Goal: Navigation & Orientation: Find specific page/section

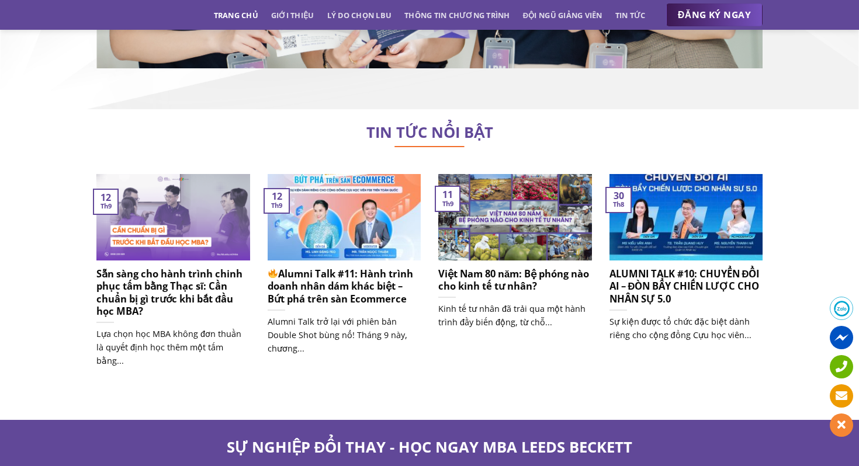
scroll to position [7245, 0]
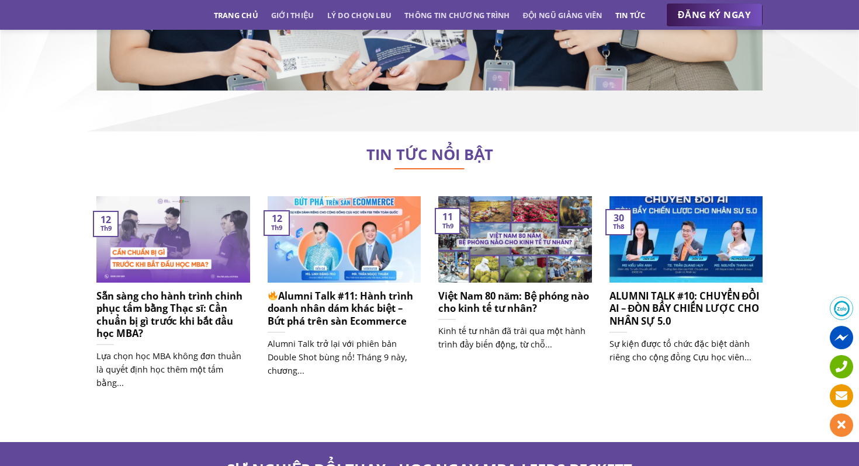
click at [627, 15] on link "Tin tức" at bounding box center [630, 15] width 30 height 21
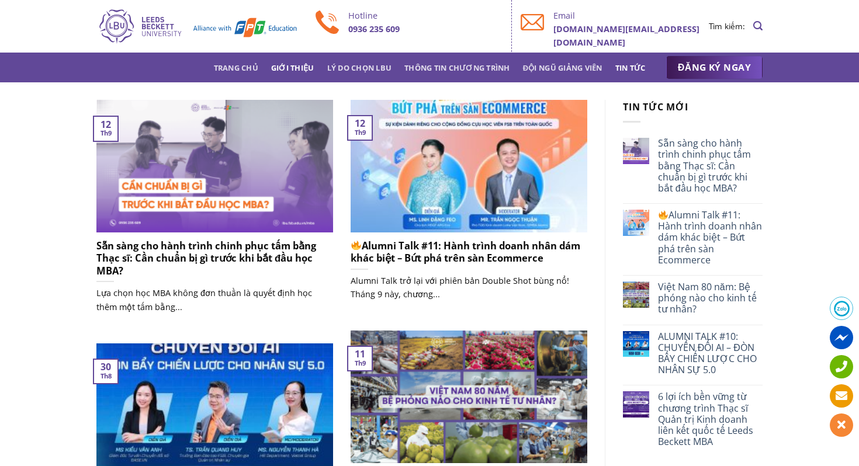
click at [300, 60] on link "Giới thiệu" at bounding box center [292, 67] width 43 height 21
click at [236, 68] on link "Trang chủ" at bounding box center [236, 67] width 44 height 21
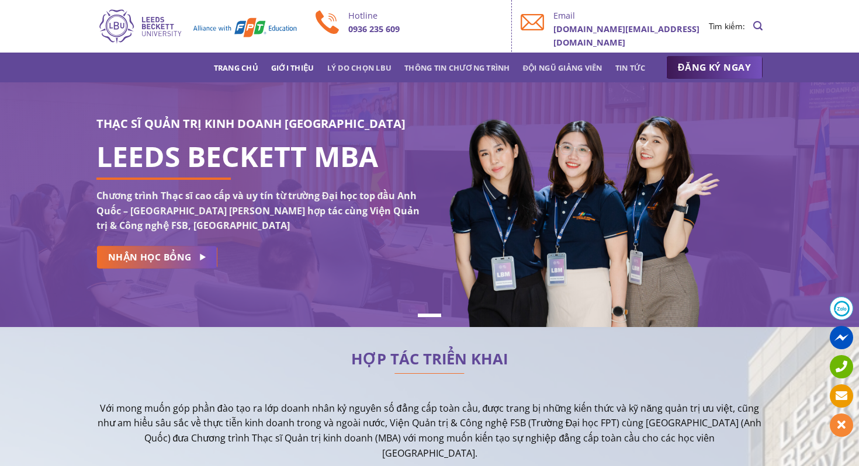
click at [299, 68] on link "Giới thiệu" at bounding box center [292, 67] width 43 height 21
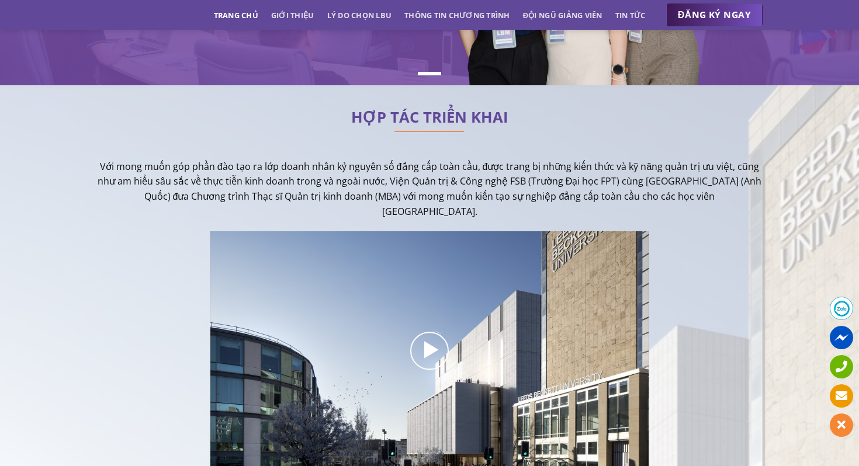
scroll to position [286, 0]
